Goal: Information Seeking & Learning: Learn about a topic

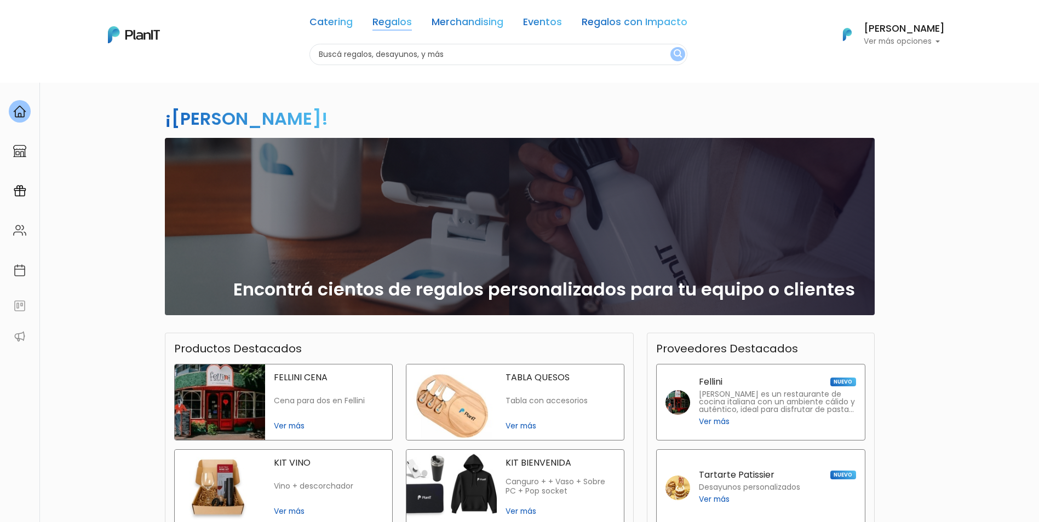
click at [387, 24] on link "Regalos" at bounding box center [391, 24] width 39 height 13
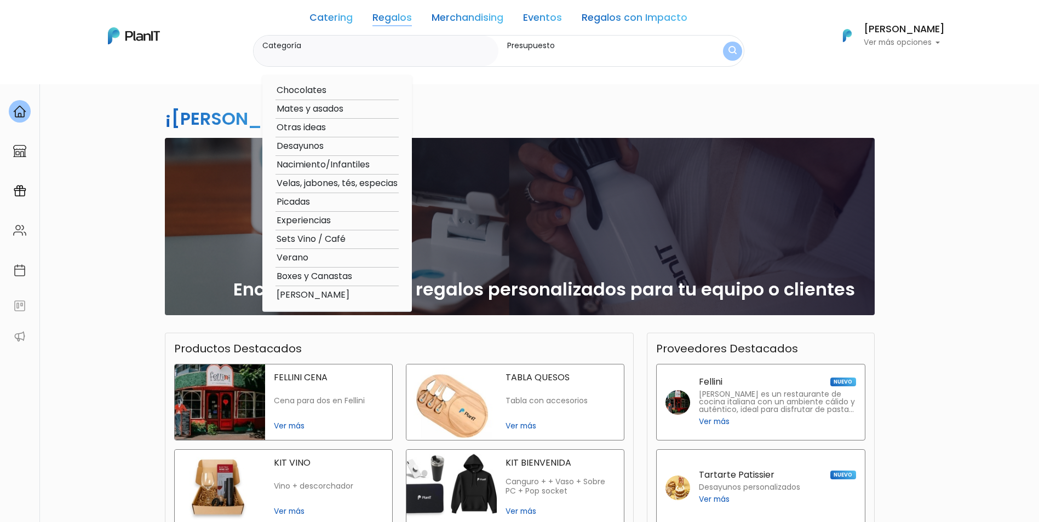
click at [291, 259] on option "Verano" at bounding box center [336, 258] width 123 height 14
type input "Verano"
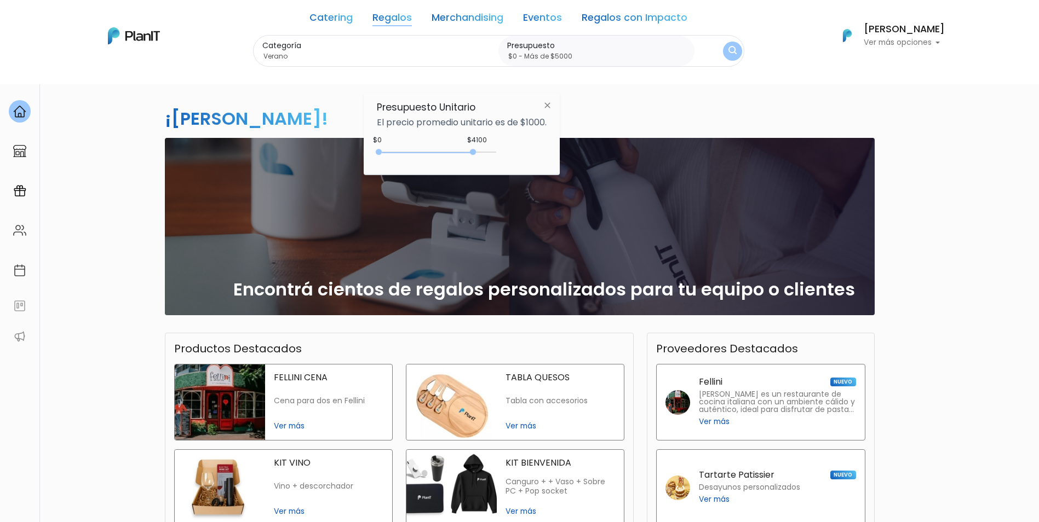
type input "$0 - Más de $5000"
drag, startPoint x: 406, startPoint y: 153, endPoint x: 510, endPoint y: 151, distance: 103.5
click at [510, 151] on div "+$5000 $0 0 : 5000 0 5000 0,5000" at bounding box center [462, 154] width 170 height 22
click at [945, 147] on div "¡Hola Chantalle! slide 1 of 1 Encontrá cientos de regalos personalizados para t…" at bounding box center [519, 372] width 1039 height 581
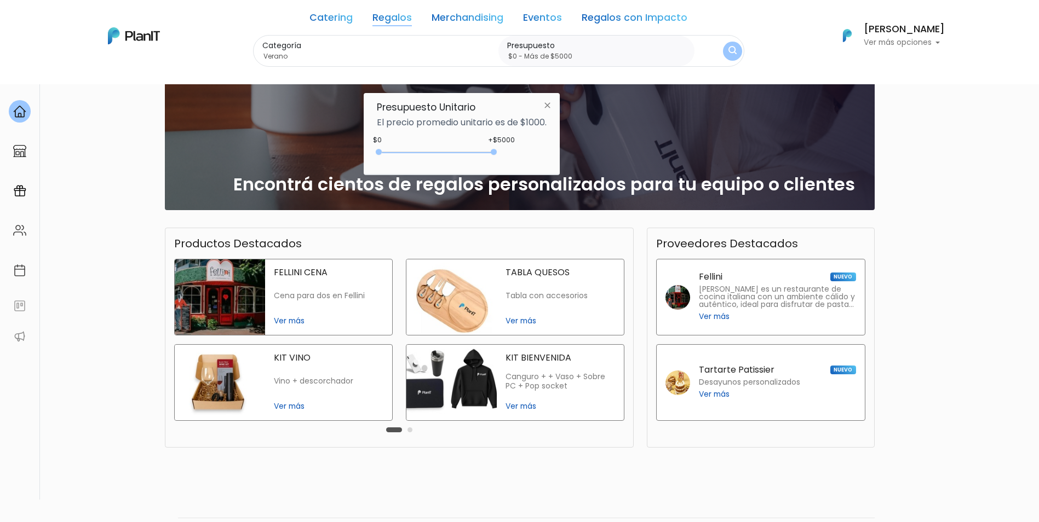
scroll to position [140, 0]
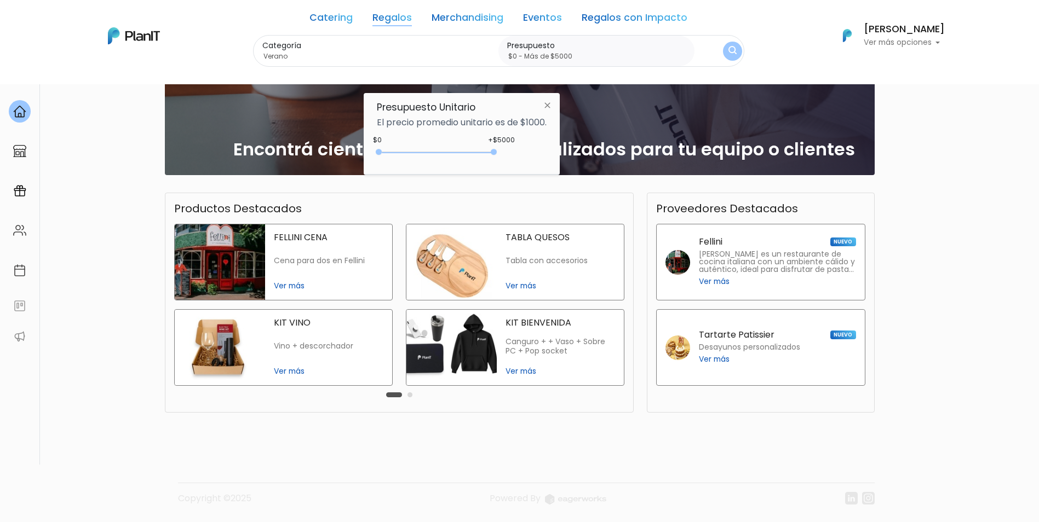
click at [727, 51] on img "submit" at bounding box center [731, 51] width 9 height 12
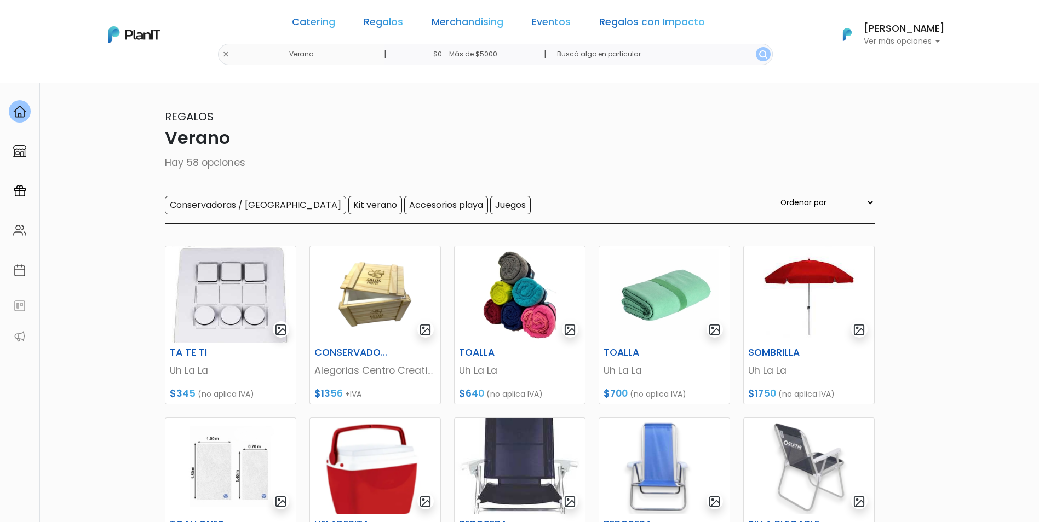
click at [849, 203] on select "Ordenar por Menor Precio Mayor Precio Reviews Últimos ingresos" at bounding box center [826, 203] width 96 height 12
select select "1"
click at [800, 197] on select "Ordenar por Menor Precio Mayor Precio Reviews Últimos ingresos" at bounding box center [826, 203] width 96 height 12
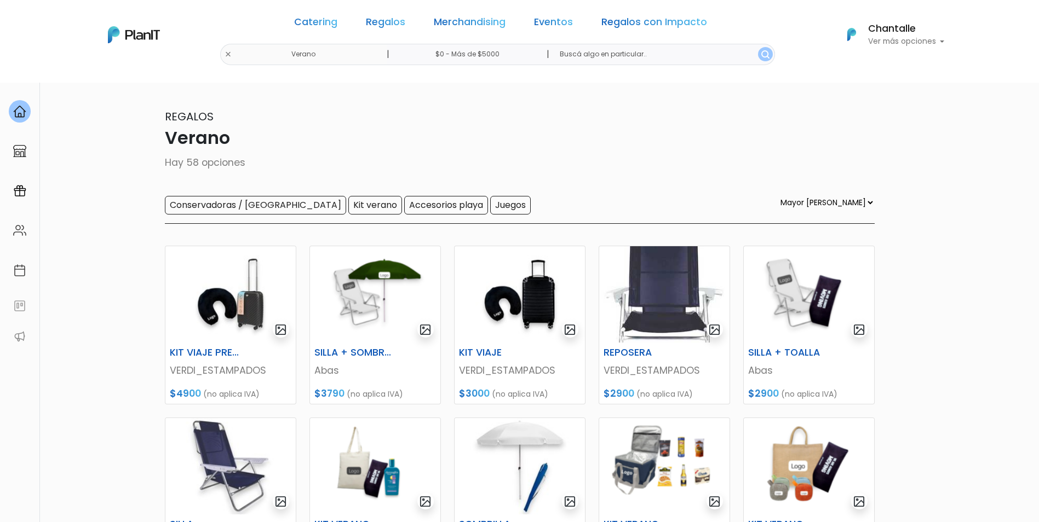
select select "1"
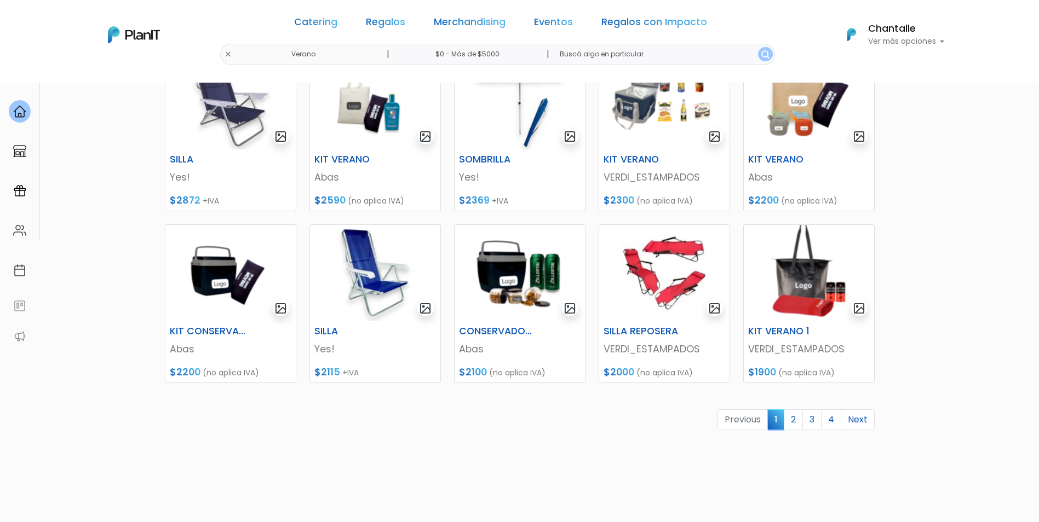
scroll to position [383, 0]
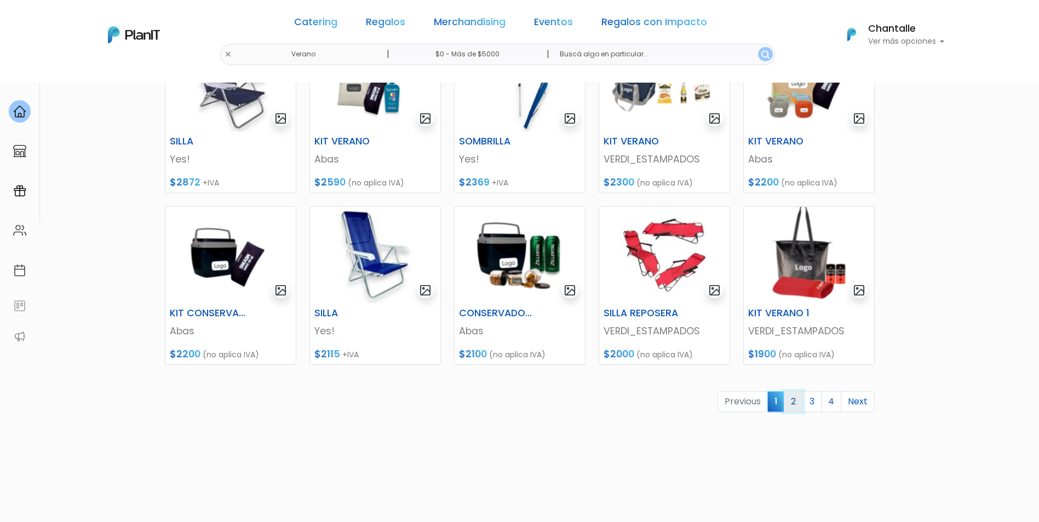
click at [795, 403] on link "2" at bounding box center [793, 402] width 19 height 21
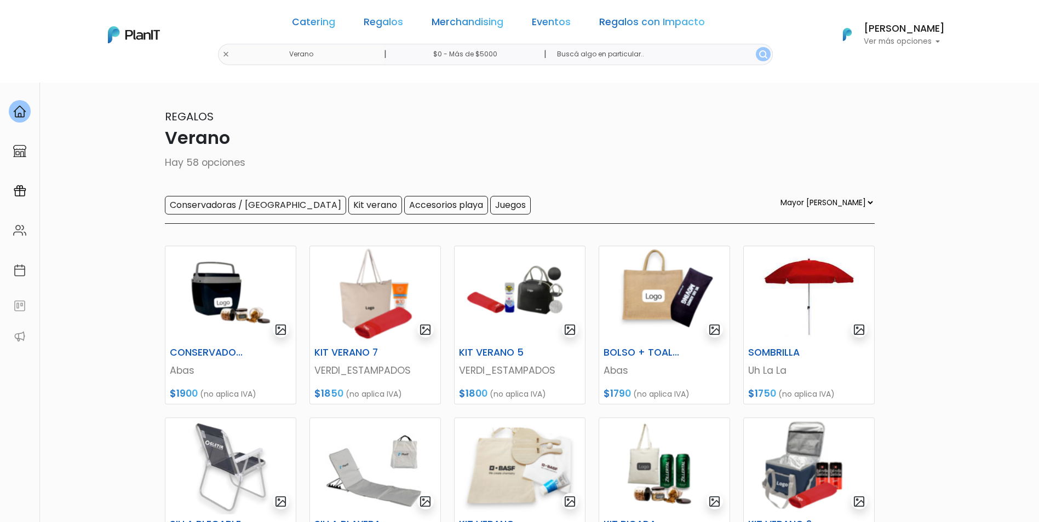
select select "1"
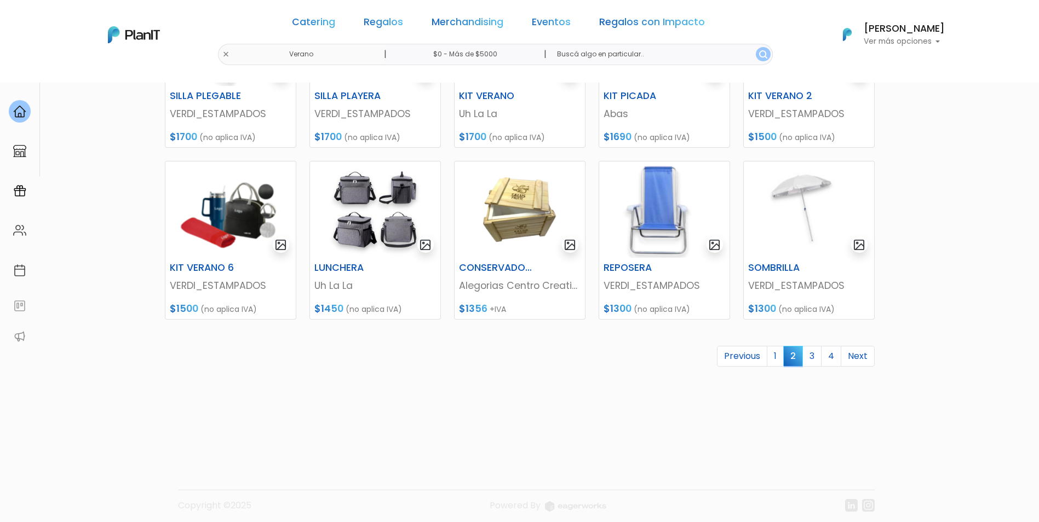
scroll to position [436, 0]
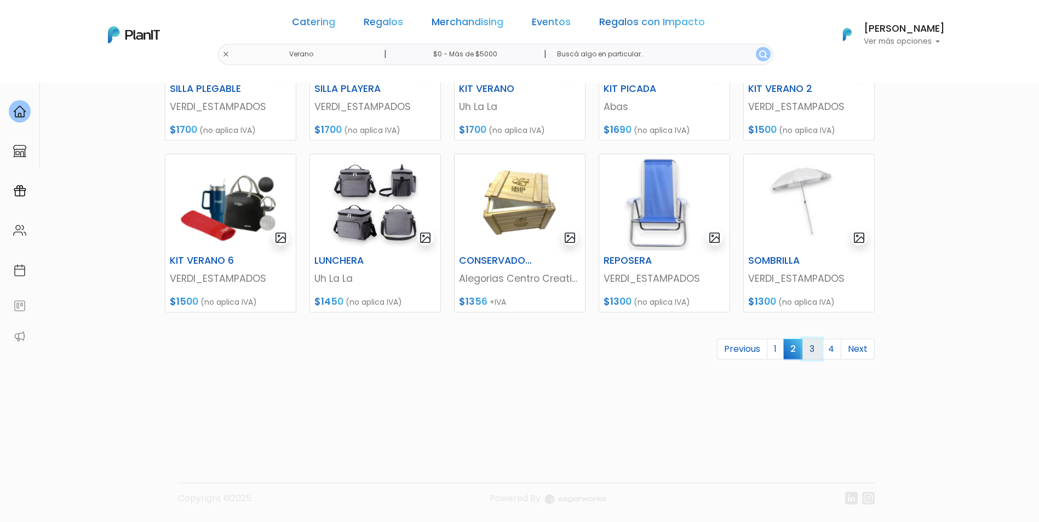
click at [818, 347] on link "3" at bounding box center [811, 349] width 19 height 21
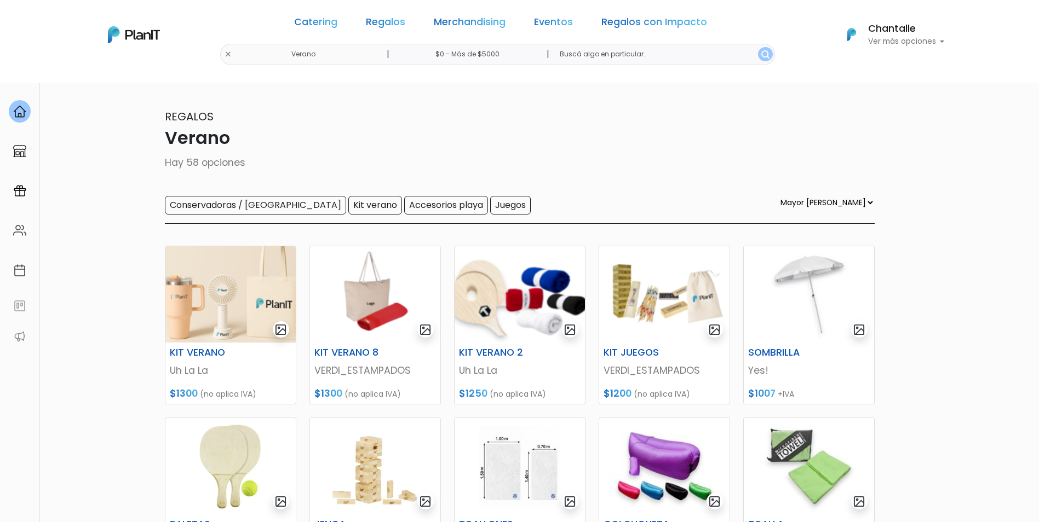
select select "1"
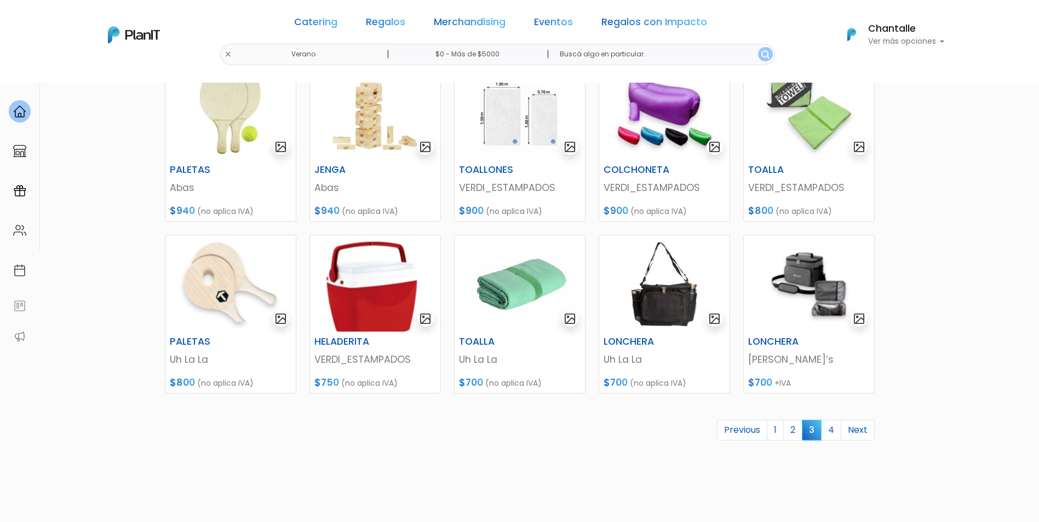
scroll to position [436, 0]
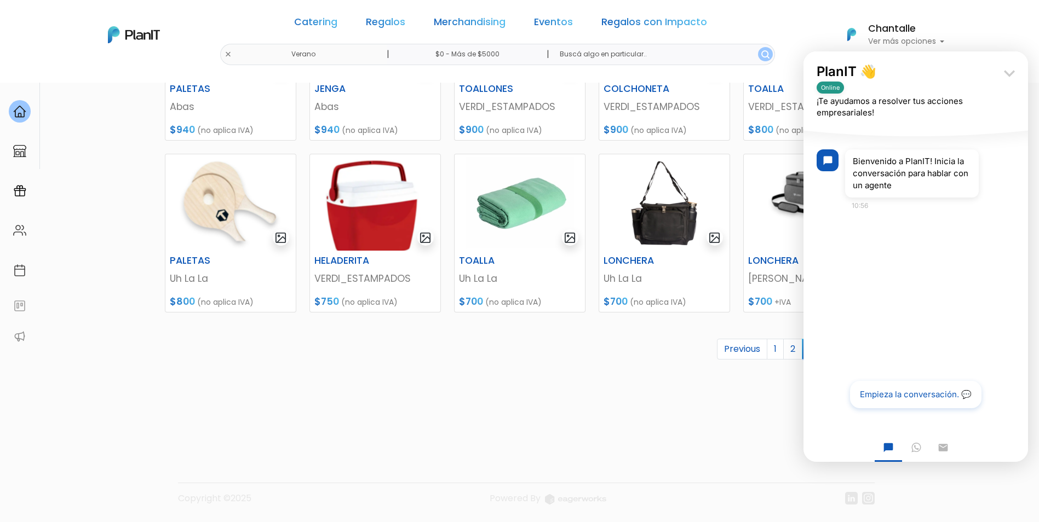
click at [1010, 77] on icon "keyboard_arrow_down" at bounding box center [1009, 73] width 22 height 22
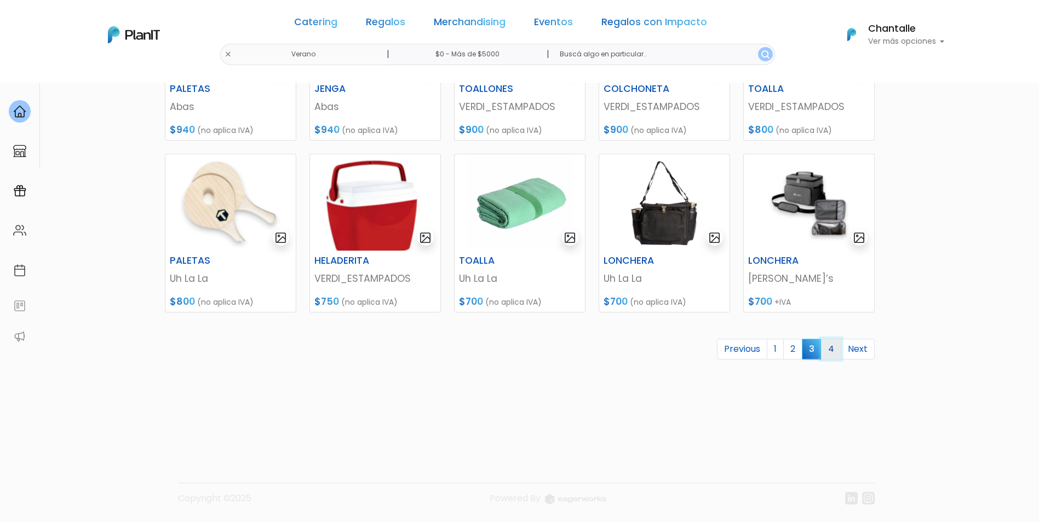
click at [831, 347] on link "4" at bounding box center [831, 349] width 20 height 21
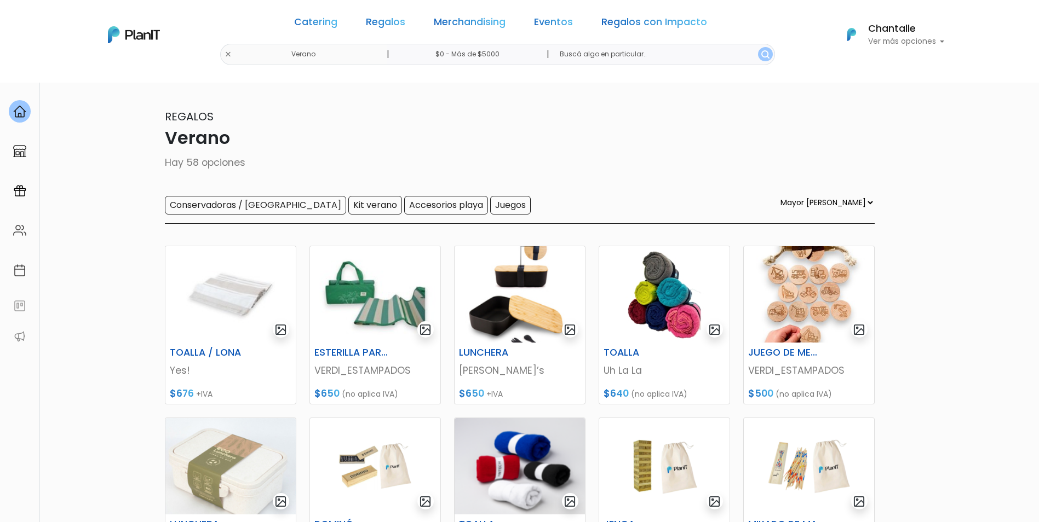
select select "1"
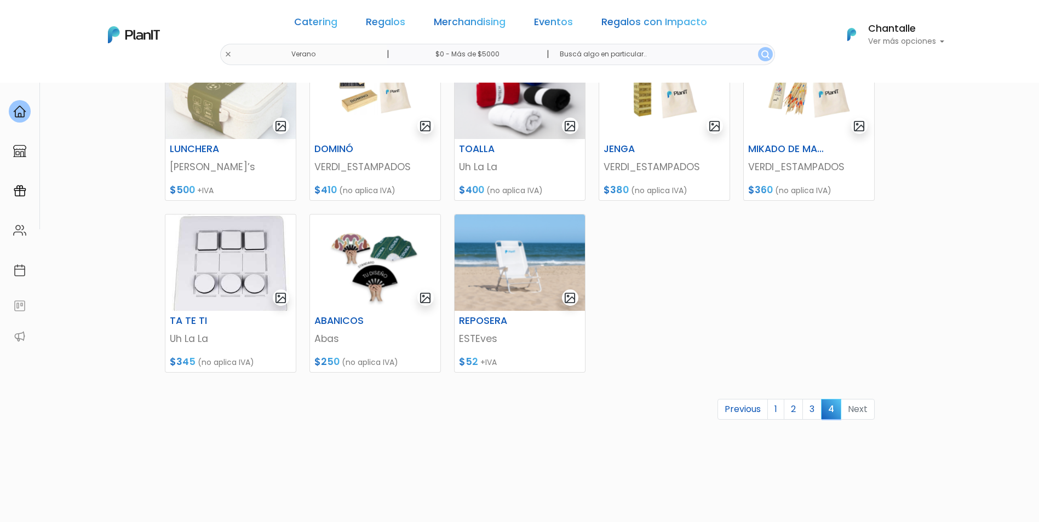
scroll to position [383, 0]
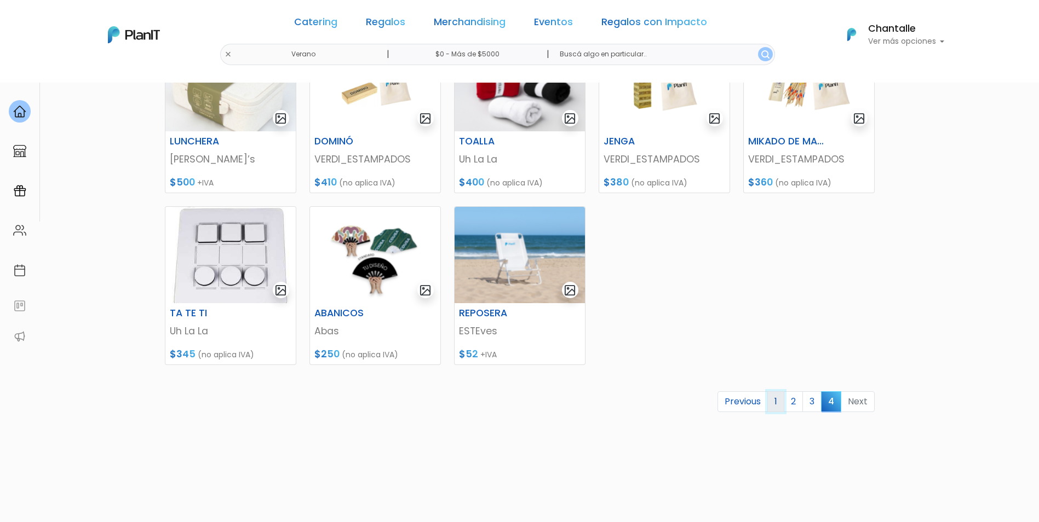
click at [772, 403] on link "1" at bounding box center [775, 402] width 17 height 21
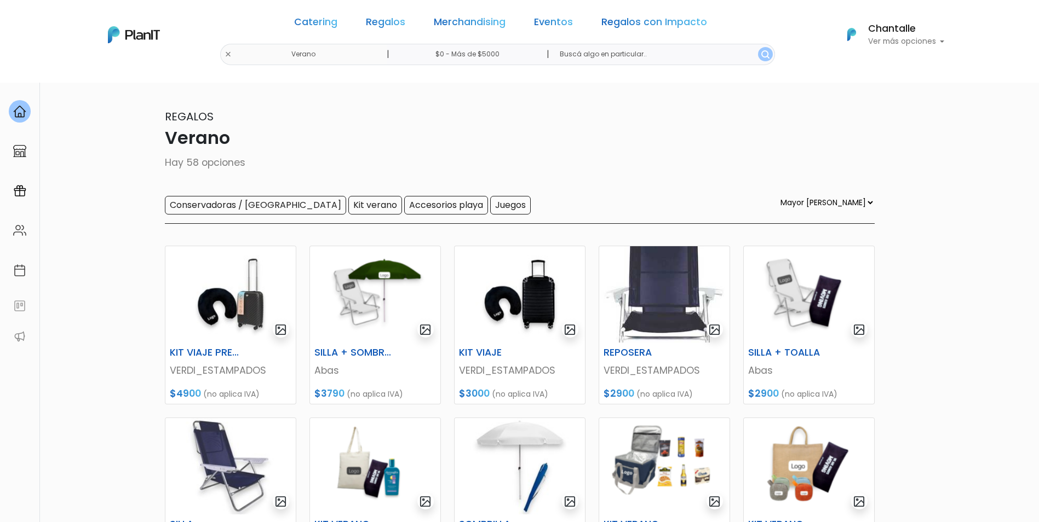
select select "1"
click at [619, 18] on link "Regalos con Impacto" at bounding box center [654, 24] width 106 height 13
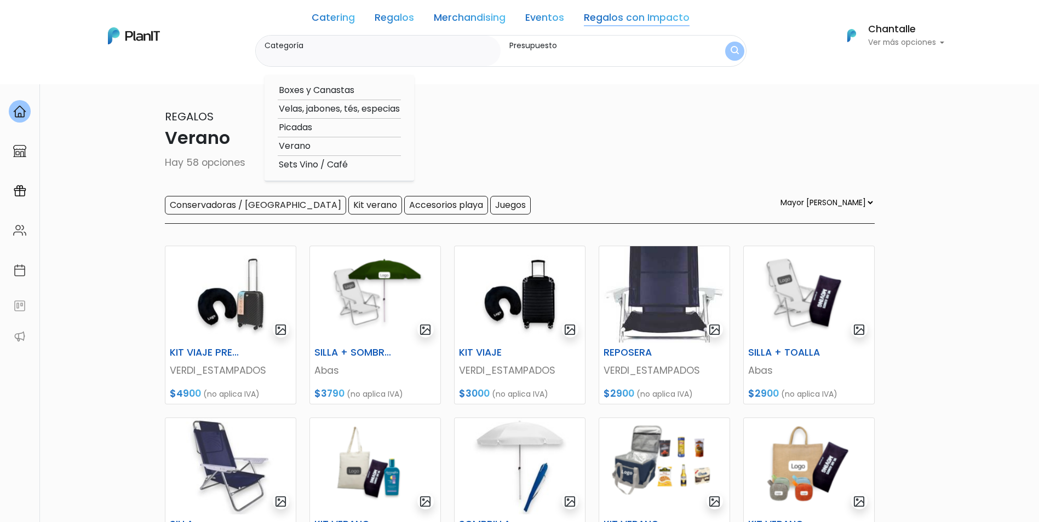
click at [329, 93] on option "Boxes y Canastas" at bounding box center [339, 91] width 123 height 14
type input "Boxes y Canastas"
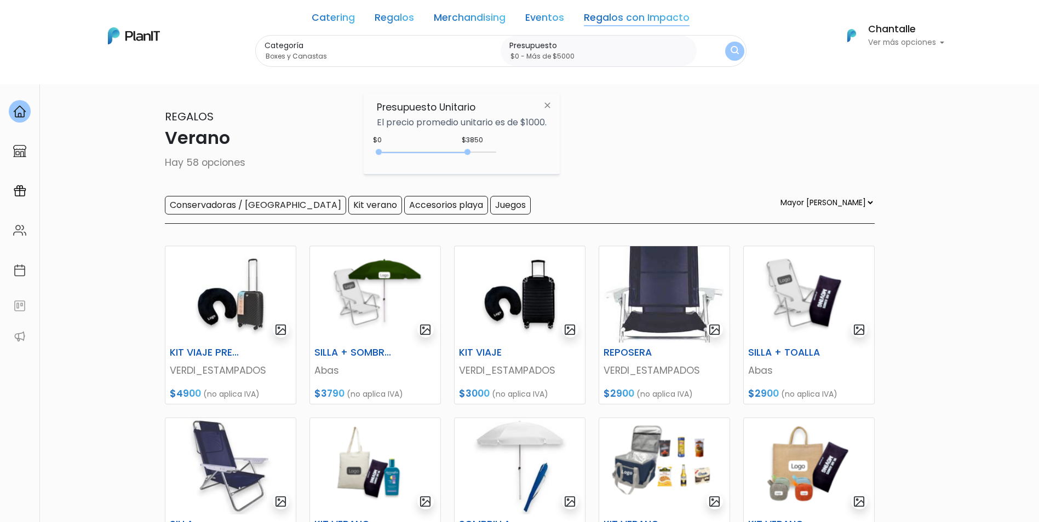
type input "$0 - Más de $5000"
drag, startPoint x: 397, startPoint y: 152, endPoint x: 509, endPoint y: 155, distance: 112.3
click at [509, 155] on div "$3850 $0 0 : 3850 0 3850 0,5000" at bounding box center [462, 154] width 170 height 22
click at [733, 49] on img "submit" at bounding box center [734, 51] width 12 height 15
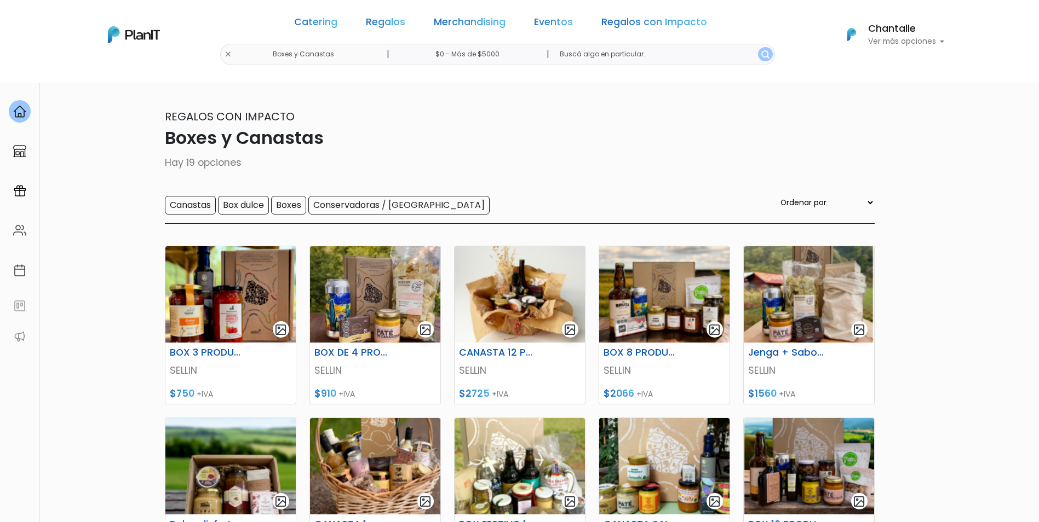
click at [846, 205] on select "Ordenar por Menor Precio Mayor Precio Reviews Últimos ingresos" at bounding box center [826, 203] width 96 height 12
select select "1"
click at [800, 197] on select "Ordenar por Menor Precio Mayor Precio Reviews Últimos ingresos" at bounding box center [826, 203] width 96 height 12
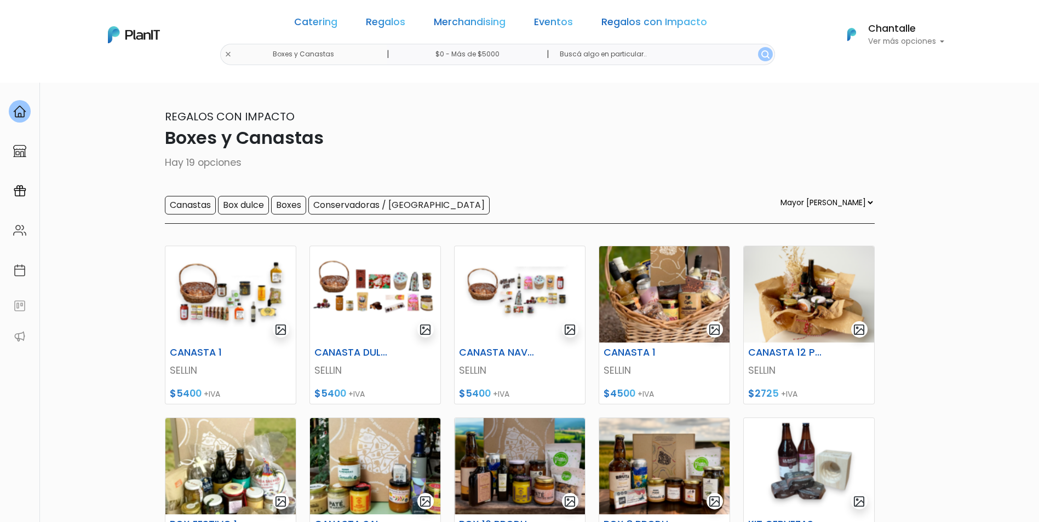
select select "1"
click at [616, 18] on link "Regalos con Impacto" at bounding box center [654, 24] width 106 height 13
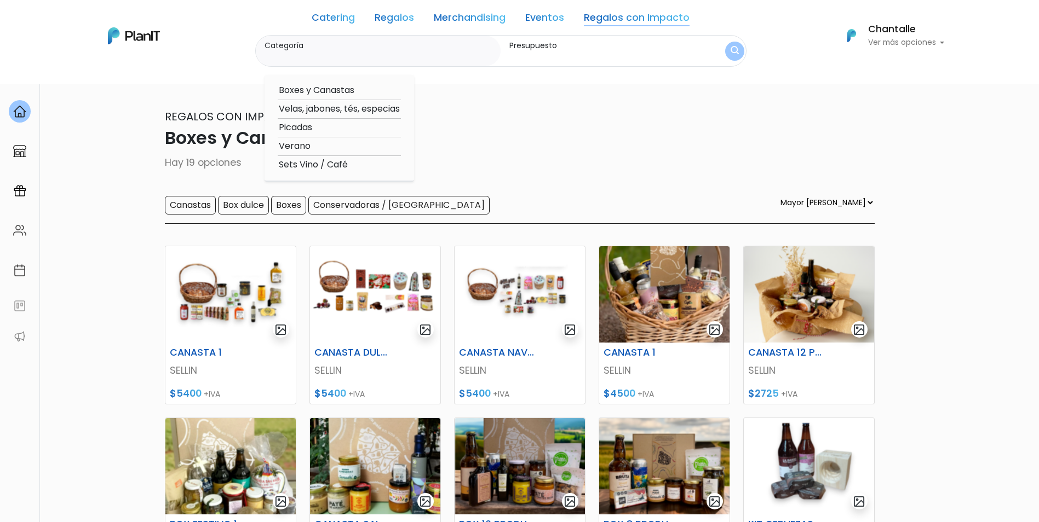
click at [311, 107] on option "Velas, jabones, tés, especias" at bounding box center [339, 109] width 123 height 14
type input "Velas, jabones, tés, especias"
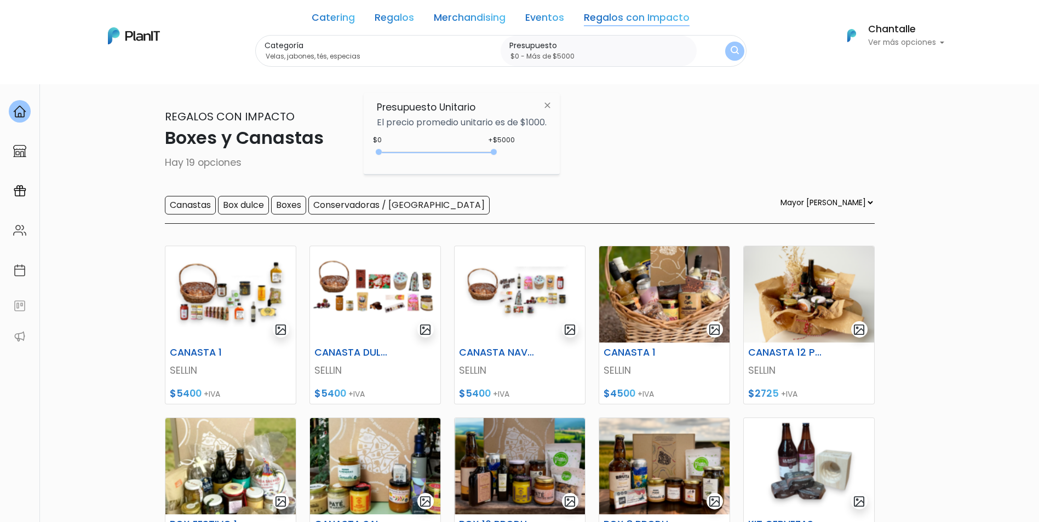
drag, startPoint x: 398, startPoint y: 150, endPoint x: 507, endPoint y: 164, distance: 110.5
click at [508, 164] on div "+$5000 $0 0 : 5000 0 5000 0,5000" at bounding box center [462, 154] width 170 height 22
click at [638, 22] on link "Regalos con Impacto" at bounding box center [637, 19] width 106 height 13
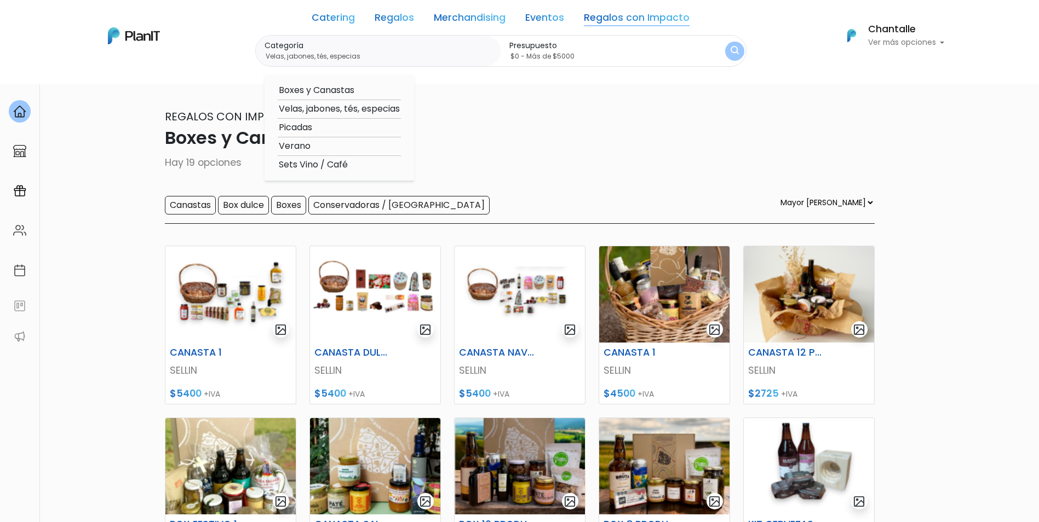
click at [311, 110] on option "Velas, jabones, tés, especias" at bounding box center [339, 109] width 123 height 14
type input "$0 - Más de $5000"
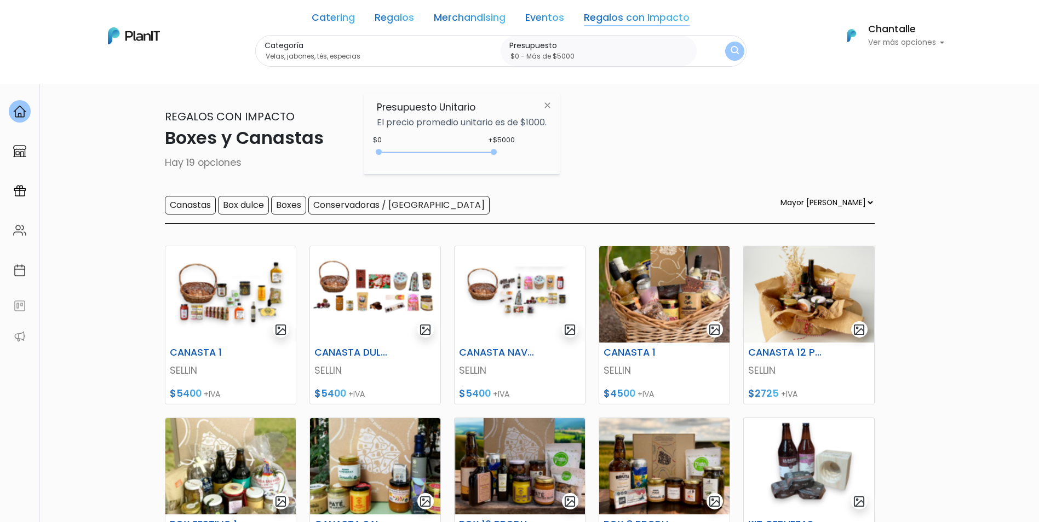
click at [534, 20] on link "Eventos" at bounding box center [544, 19] width 39 height 13
